Goal: Information Seeking & Learning: Compare options

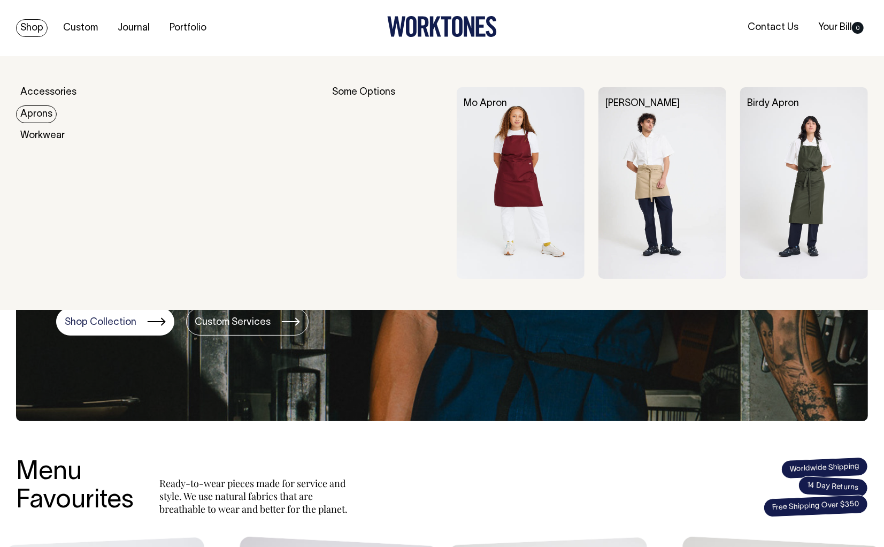
click at [41, 112] on link "Aprons" at bounding box center [36, 114] width 41 height 18
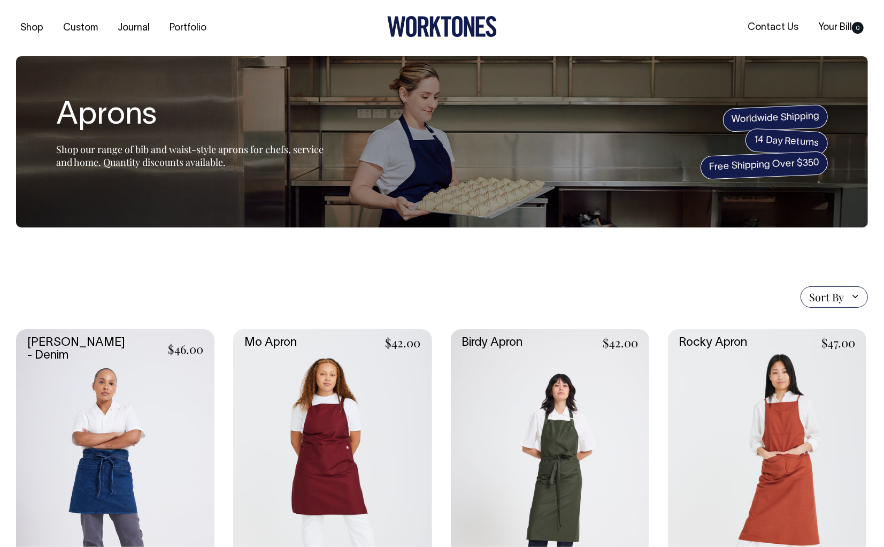
click at [580, 423] on link at bounding box center [550, 478] width 198 height 298
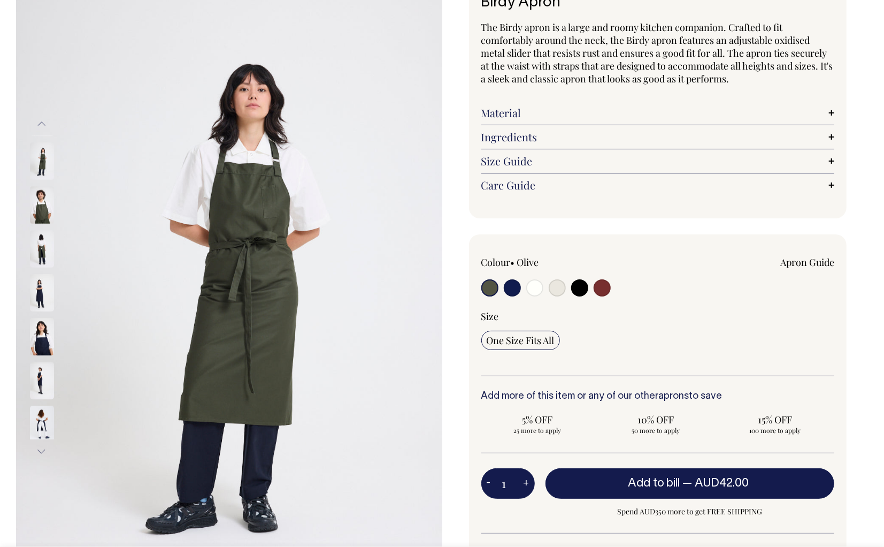
scroll to position [89, 0]
click at [42, 200] on img at bounding box center [42, 204] width 24 height 37
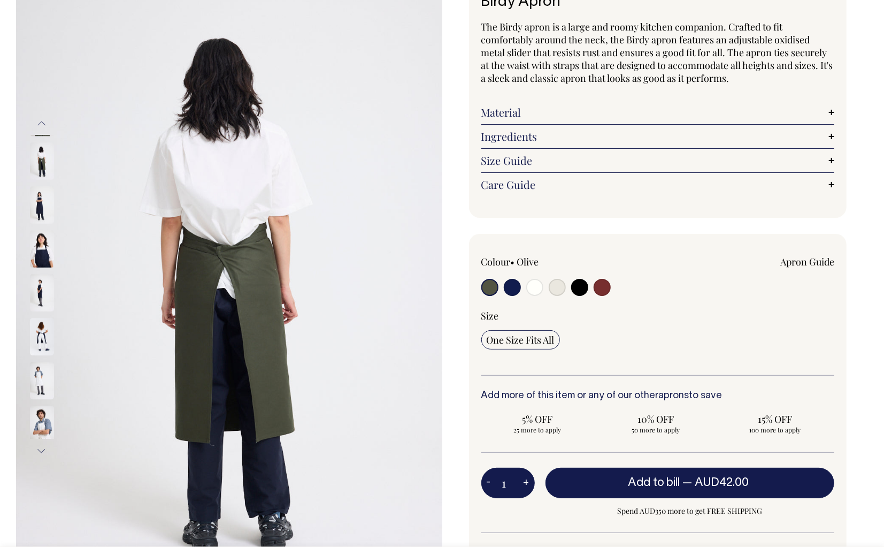
click at [514, 288] on input "radio" at bounding box center [512, 287] width 17 height 17
radio input "true"
select select "Dark Navy"
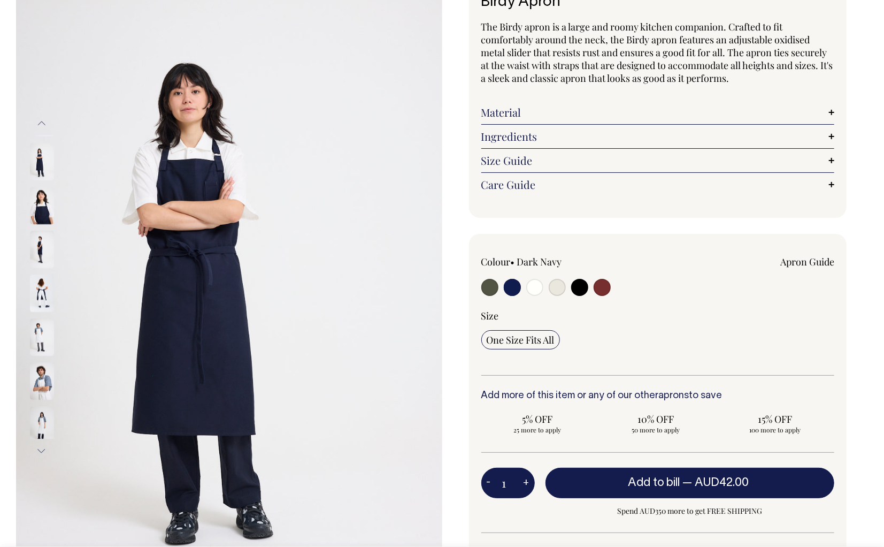
click at [537, 285] on input "radio" at bounding box center [534, 287] width 17 height 17
radio input "true"
select select "Off-White"
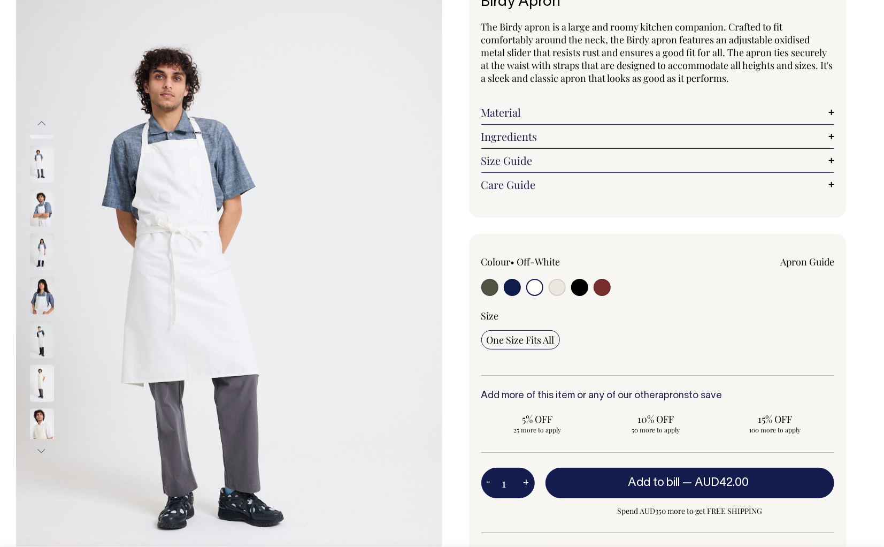
click at [555, 281] on input "radio" at bounding box center [557, 287] width 17 height 17
radio input "true"
select select "Natural"
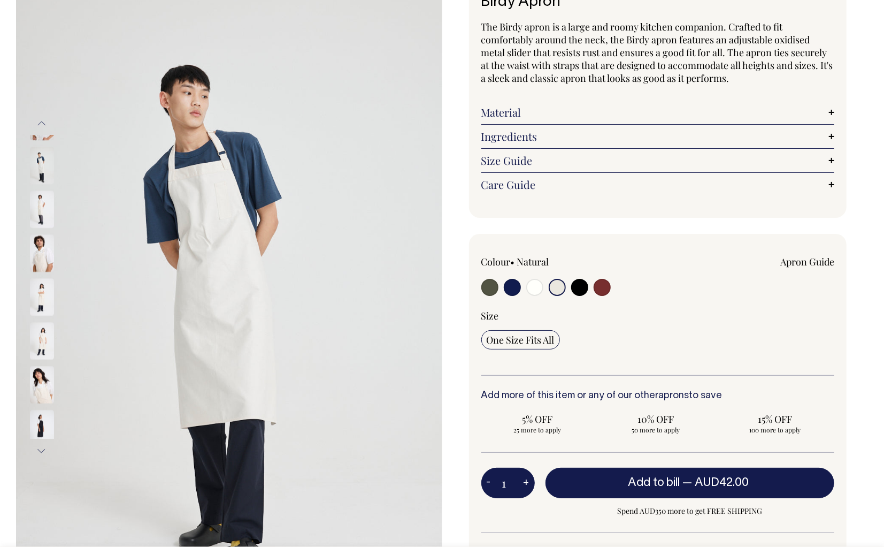
click at [610, 286] on input "radio" at bounding box center [602, 287] width 17 height 17
radio input "true"
select select "Burgundy"
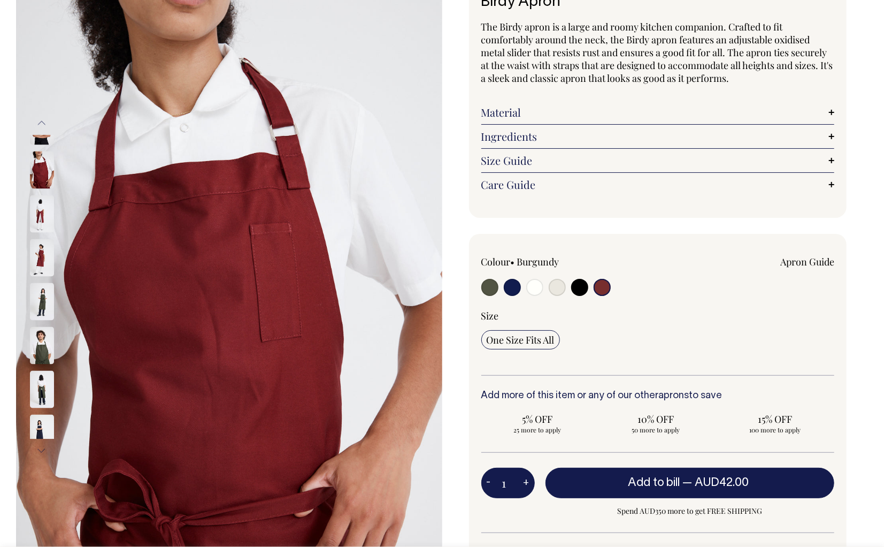
click at [486, 285] on input "radio" at bounding box center [489, 287] width 17 height 17
radio input "true"
select select "Olive"
